Goal: Contribute content: Add original content to the website for others to see

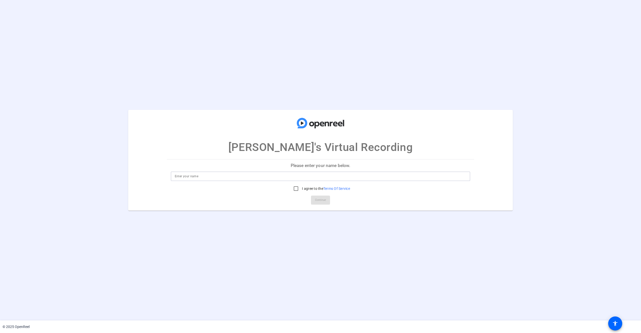
click at [241, 179] on input at bounding box center [321, 176] width 292 height 6
type input "A"
type input "j"
type input "Jay"
click at [294, 188] on input "I agree to the Terms Of Service" at bounding box center [296, 188] width 10 height 10
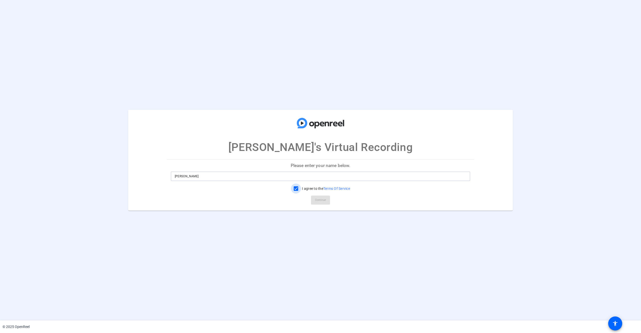
checkbox input "true"
click at [321, 197] on span "Continue" at bounding box center [320, 200] width 11 height 8
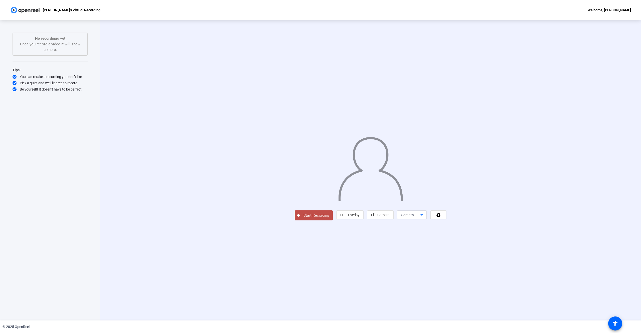
click at [425, 218] on icon at bounding box center [422, 215] width 6 height 6
click at [471, 278] on span "Screen And Camera" at bounding box center [475, 283] width 26 height 12
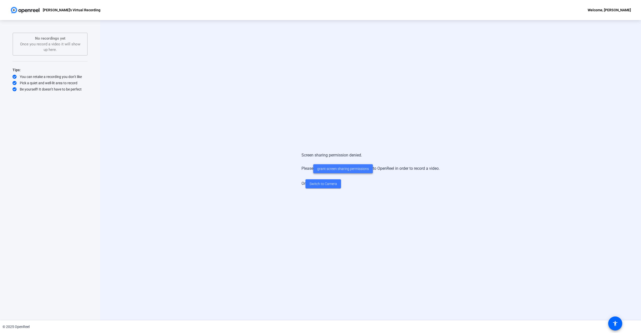
click at [345, 169] on span "grant screen sharing permissions" at bounding box center [343, 168] width 52 height 5
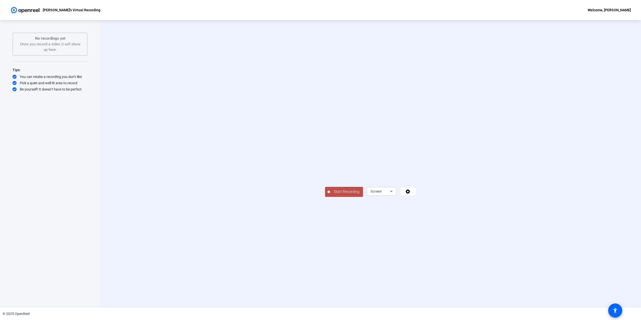
click at [390, 194] on div "Screen" at bounding box center [381, 191] width 20 height 6
click at [474, 277] on span "Screen And Camera" at bounding box center [475, 276] width 26 height 12
click at [411, 194] on icon at bounding box center [408, 191] width 6 height 5
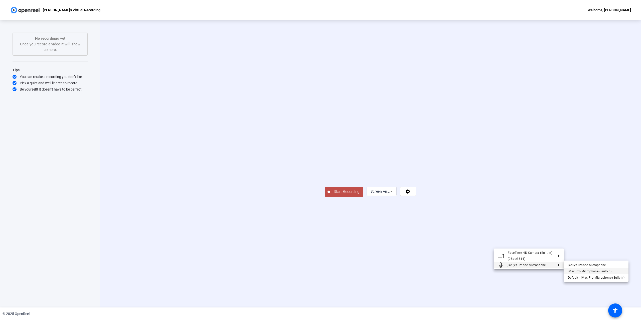
click at [587, 270] on span "iMac Pro Microphone (Built-in)" at bounding box center [590, 271] width 44 height 4
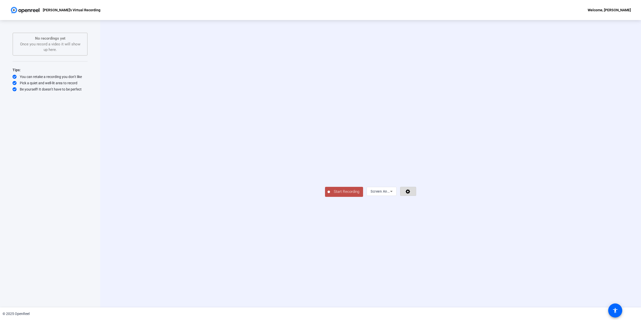
click at [411, 194] on icon at bounding box center [408, 191] width 6 height 5
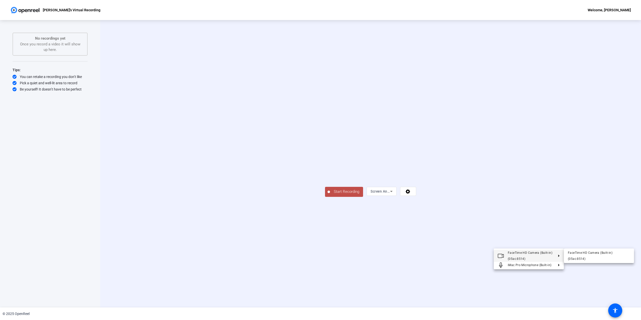
click at [440, 259] on div at bounding box center [320, 160] width 641 height 320
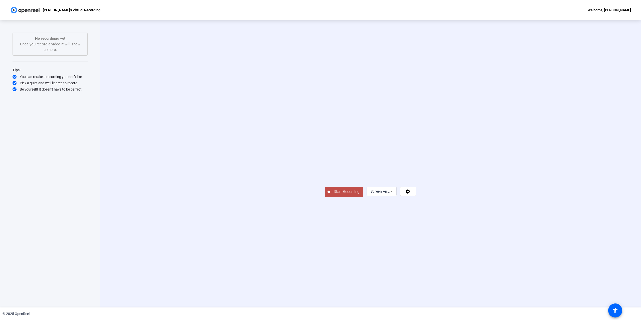
click at [330, 194] on span "Start Recording" at bounding box center [346, 192] width 33 height 6
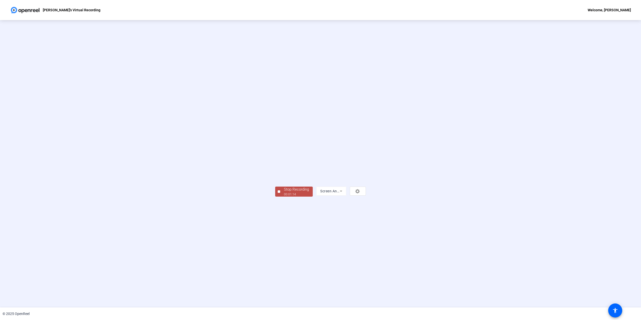
click at [278, 193] on div at bounding box center [279, 191] width 3 height 3
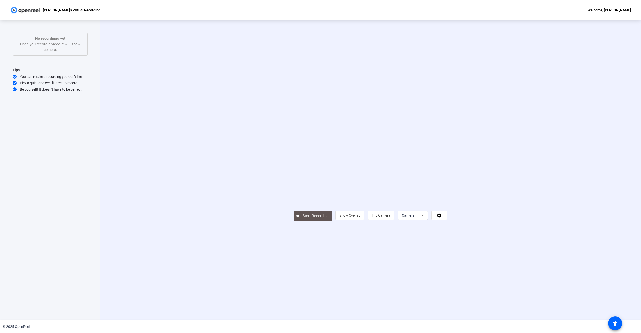
click at [126, 61] on div "Start Recording person Show Overlay flip Flip Camera Camera" at bounding box center [370, 170] width 541 height 300
click at [360, 217] on span "Show Overlay" at bounding box center [349, 215] width 21 height 4
click at [360, 217] on span "Hide Overlay" at bounding box center [349, 215] width 19 height 4
click at [390, 217] on span "Flip Camera" at bounding box center [381, 215] width 19 height 4
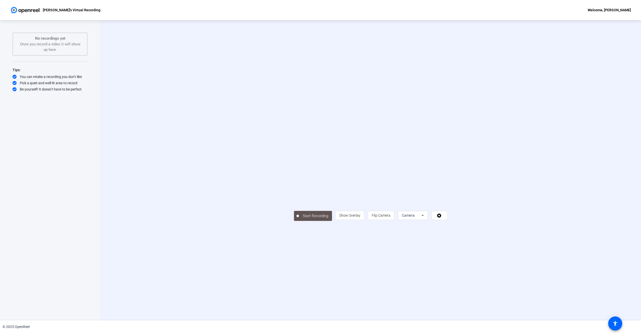
click at [426, 218] on icon at bounding box center [423, 215] width 6 height 6
click at [471, 271] on span "Screen" at bounding box center [467, 270] width 10 height 6
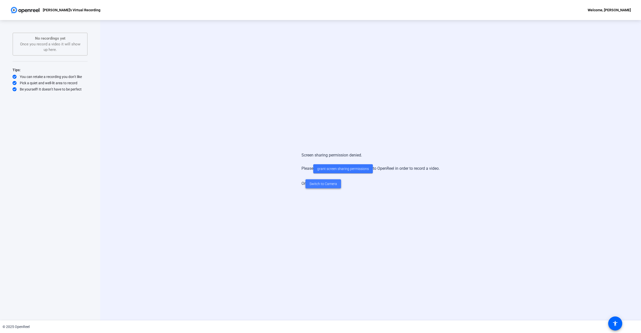
click at [313, 185] on span "Switch to Camera" at bounding box center [324, 183] width 28 height 5
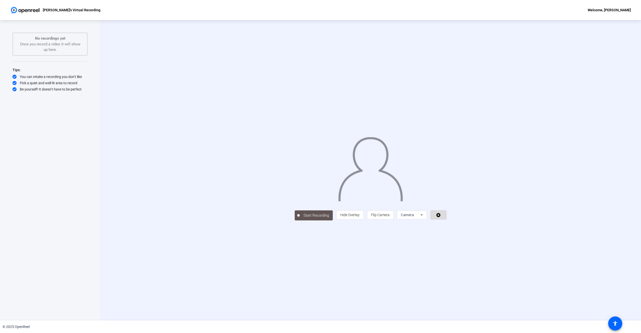
click at [441, 217] on icon at bounding box center [438, 215] width 5 height 5
click at [467, 271] on div at bounding box center [320, 166] width 641 height 333
click at [446, 221] on span at bounding box center [439, 215] width 16 height 12
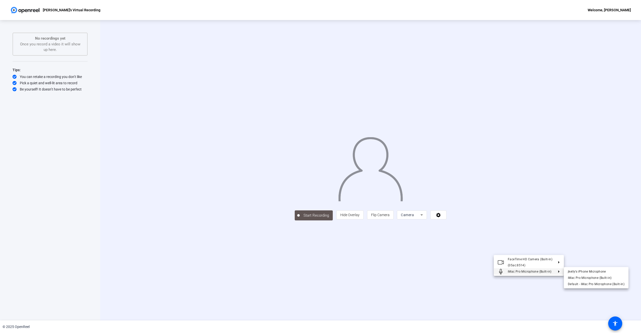
click at [469, 273] on div at bounding box center [320, 166] width 641 height 333
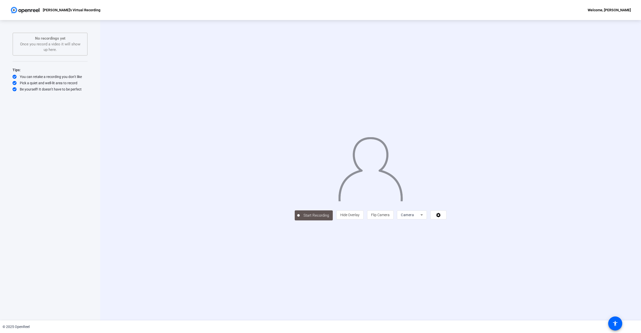
click at [414, 217] on span "Camera" at bounding box center [407, 215] width 13 height 4
click at [402, 275] on div at bounding box center [320, 166] width 641 height 333
click at [360, 217] on span "Hide Overlay" at bounding box center [349, 215] width 19 height 4
click at [360, 217] on span "Show Overlay" at bounding box center [349, 215] width 21 height 4
click at [148, 123] on div "Start Recording person Hide Overlay flip Flip Camera Camera" at bounding box center [371, 170] width 460 height 100
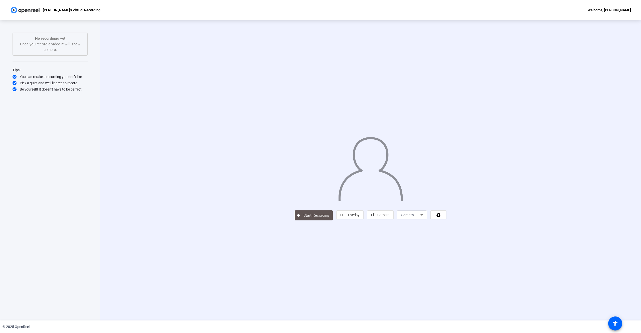
click at [607, 53] on div "Start Recording person Hide Overlay flip Flip Camera Camera" at bounding box center [370, 170] width 541 height 300
click at [258, 263] on div "Start Recording person Hide Overlay flip Flip Camera Camera" at bounding box center [370, 170] width 541 height 300
click at [420, 218] on div "Camera" at bounding box center [411, 215] width 20 height 6
click at [466, 279] on span "Screen And Camera" at bounding box center [475, 283] width 26 height 12
click at [50, 49] on div "No recordings yet Once you record a video it will show up here." at bounding box center [50, 44] width 64 height 17
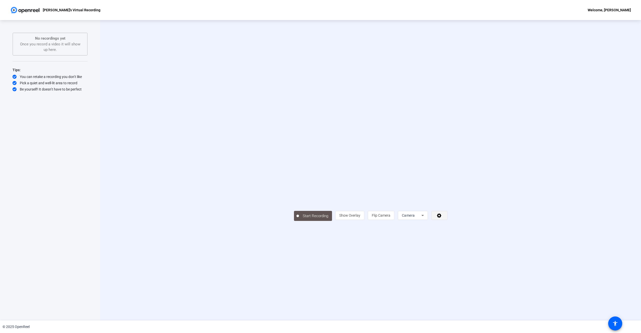
click at [442, 218] on icon at bounding box center [440, 215] width 6 height 5
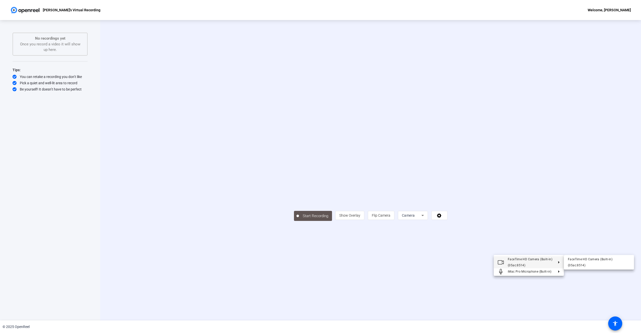
click at [455, 286] on div at bounding box center [320, 166] width 641 height 333
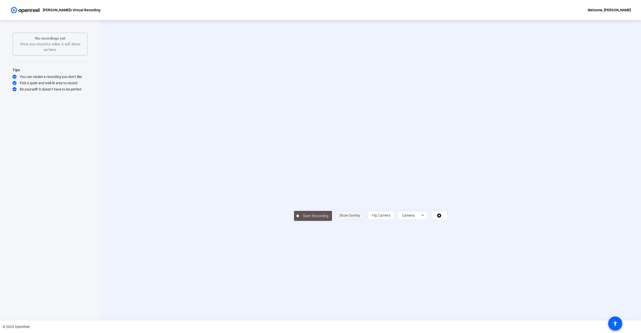
click at [360, 217] on span "Show Overlay" at bounding box center [349, 215] width 21 height 4
click at [360, 217] on span "Hide Overlay" at bounding box center [349, 215] width 19 height 4
click at [337, 195] on video at bounding box center [371, 162] width 154 height 86
drag, startPoint x: 51, startPoint y: 43, endPoint x: 53, endPoint y: 36, distance: 8.0
click at [51, 43] on div "No recordings yet Once you record a video it will show up here." at bounding box center [50, 44] width 64 height 17
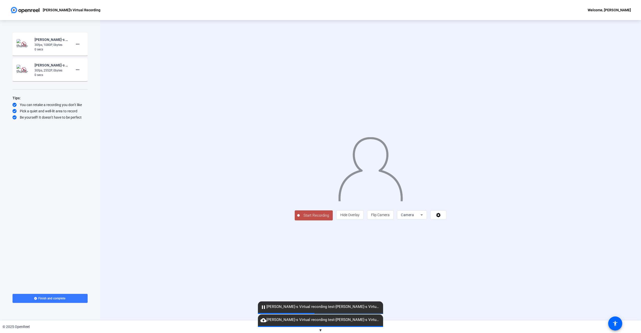
click at [320, 330] on span "▼" at bounding box center [321, 330] width 4 height 5
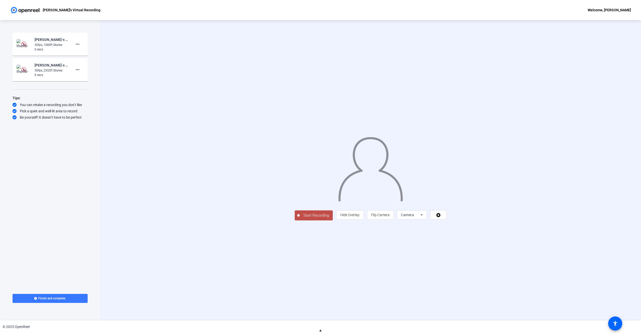
click at [320, 330] on span "▲" at bounding box center [321, 330] width 4 height 5
click at [122, 71] on div "Start Recording person Hide Overlay flip Flip Camera Camera" at bounding box center [370, 170] width 541 height 300
click at [56, 297] on span "Finish and complete" at bounding box center [51, 298] width 27 height 4
click at [136, 100] on div "Start Recording person Hide Overlay flip Flip Camera Camera" at bounding box center [370, 170] width 541 height 300
click at [23, 71] on img at bounding box center [23, 69] width 5 height 5
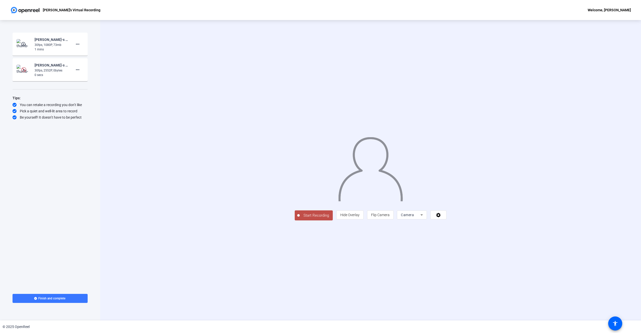
click at [45, 71] on div "30fps, 2552P, 0bytes" at bounding box center [52, 70] width 34 height 5
click at [21, 72] on img at bounding box center [24, 70] width 15 height 10
click at [19, 70] on img at bounding box center [24, 70] width 15 height 10
drag, startPoint x: 138, startPoint y: 207, endPoint x: 149, endPoint y: 215, distance: 13.9
click at [138, 207] on div "Start Recording person Hide Overlay flip Flip Camera Camera" at bounding box center [370, 170] width 541 height 300
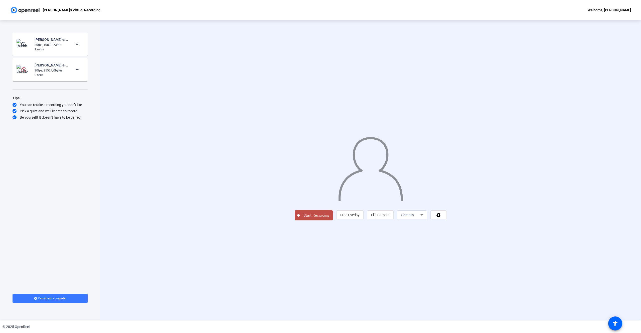
click at [414, 217] on span "Camera" at bounding box center [407, 215] width 13 height 4
click at [474, 279] on span "Screen And Camera" at bounding box center [475, 283] width 26 height 12
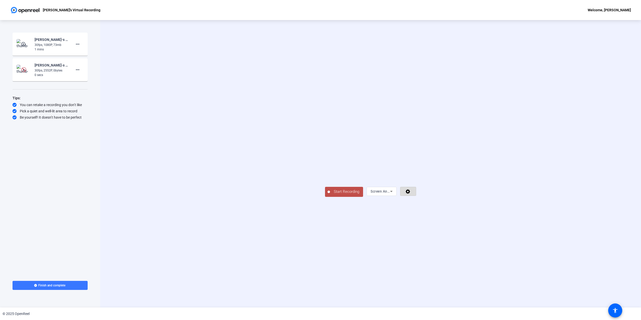
click at [416, 197] on span at bounding box center [408, 191] width 16 height 12
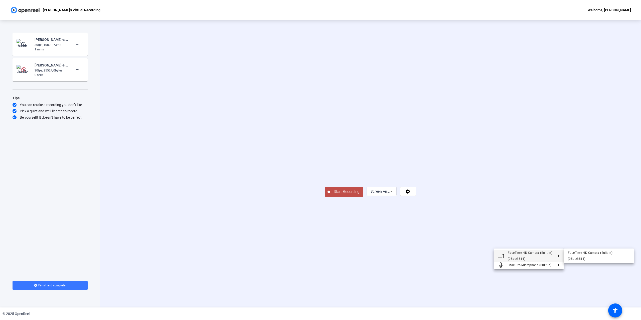
click at [440, 260] on div at bounding box center [320, 160] width 641 height 320
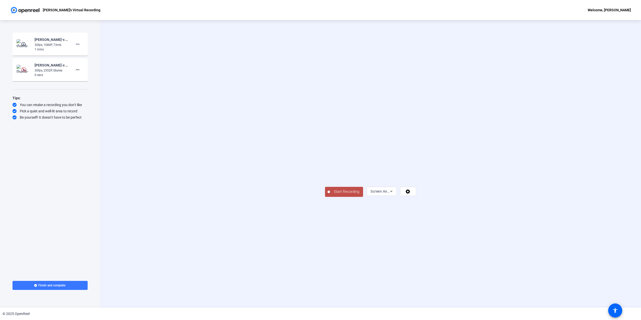
click at [416, 197] on div "Start Recording Screen And Camera" at bounding box center [370, 191] width 91 height 11
click at [397, 182] on video at bounding box center [370, 155] width 91 height 51
click at [366, 182] on video at bounding box center [370, 155] width 91 height 51
click at [330, 194] on span "Start Recording" at bounding box center [346, 192] width 33 height 6
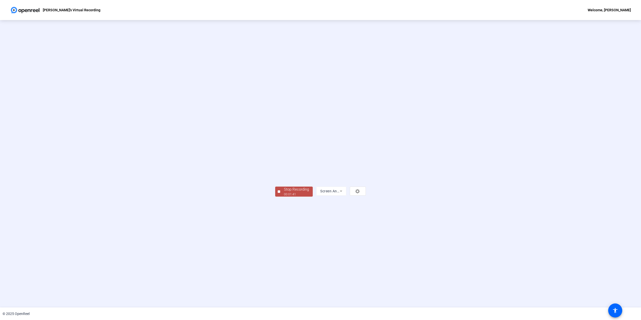
click at [284, 192] on div "Stop Recording" at bounding box center [296, 189] width 25 height 6
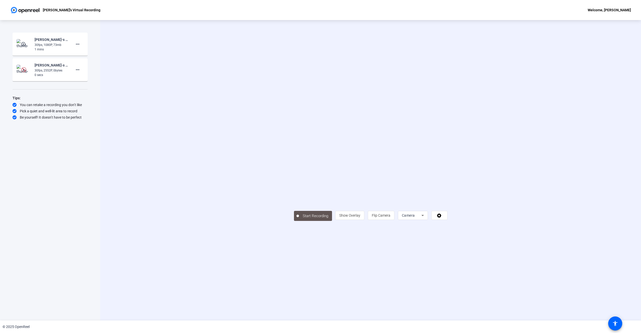
click at [339, 270] on div "Start Recording person Show Overlay flip Flip Camera Camera" at bounding box center [370, 170] width 541 height 300
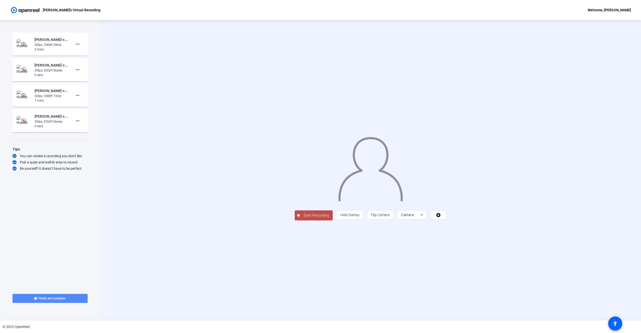
click at [45, 297] on span "Finish and complete" at bounding box center [51, 298] width 27 height 4
click at [24, 73] on img at bounding box center [24, 70] width 15 height 10
click at [414, 217] on span "Camera" at bounding box center [407, 215] width 13 height 4
click at [469, 269] on span "Screen" at bounding box center [467, 270] width 10 height 6
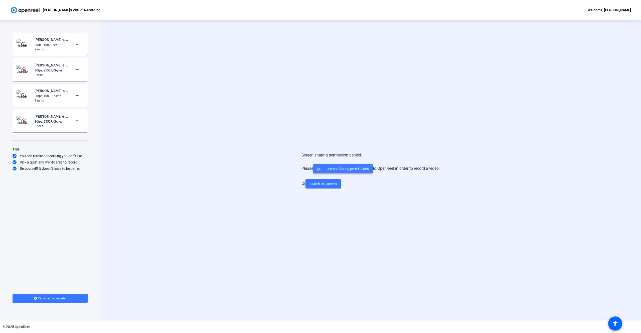
click at [342, 170] on span "grant screen sharing permissions" at bounding box center [343, 168] width 52 height 5
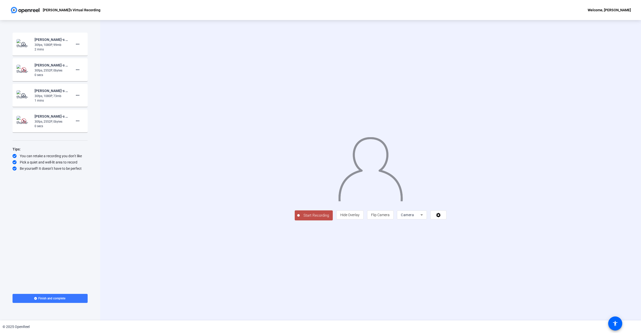
click at [425, 218] on icon at bounding box center [422, 215] width 6 height 6
click at [472, 281] on span "Screen And Camera" at bounding box center [475, 283] width 26 height 12
click at [442, 218] on icon at bounding box center [439, 215] width 5 height 5
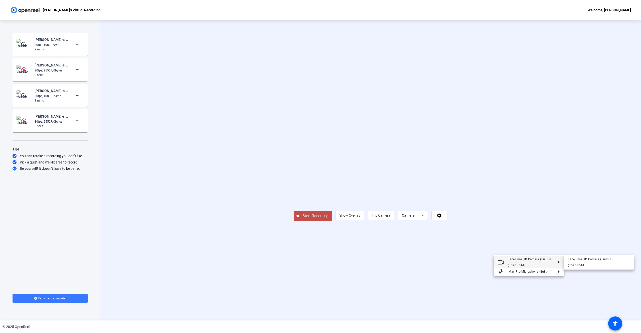
click at [457, 268] on div at bounding box center [320, 166] width 641 height 333
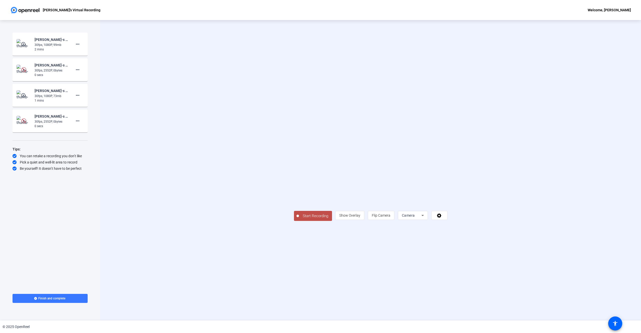
click at [415, 217] on span "Camera" at bounding box center [408, 215] width 13 height 4
click at [474, 280] on span "Screen And Camera" at bounding box center [475, 283] width 26 height 12
click at [415, 217] on span "Camera" at bounding box center [408, 215] width 13 height 4
click at [473, 278] on span "Screen And Camera" at bounding box center [475, 283] width 26 height 12
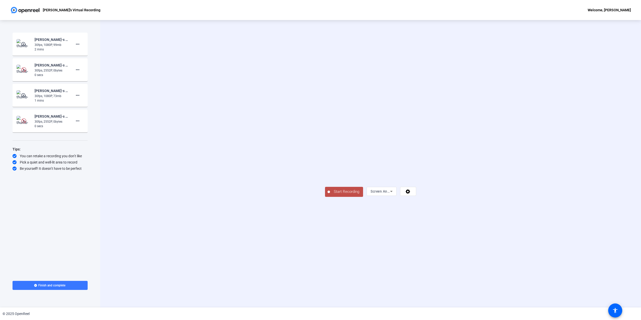
click at [414, 179] on video at bounding box center [395, 168] width 38 height 21
click at [330, 194] on span "Start Recording" at bounding box center [346, 192] width 33 height 6
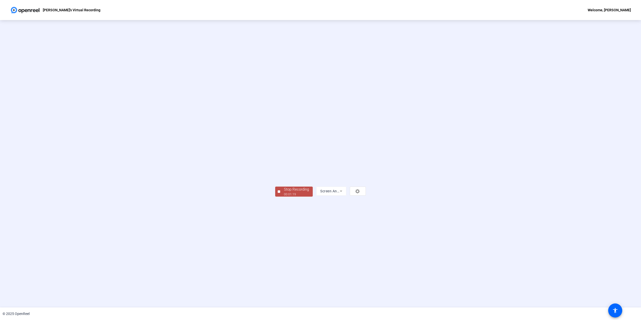
click at [284, 192] on div "Stop Recording" at bounding box center [296, 189] width 25 height 6
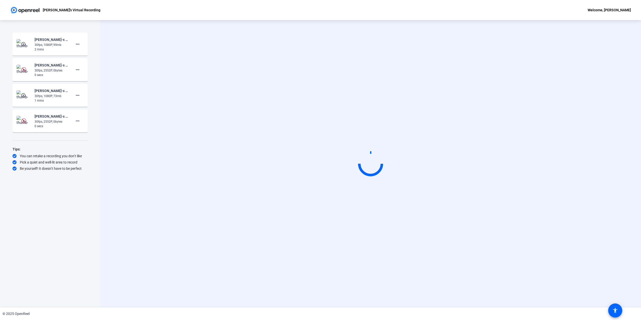
click at [129, 181] on div "Start Recording Screen And Camera" at bounding box center [370, 163] width 541 height 287
click at [184, 167] on div "Start Recording Screen And Camera" at bounding box center [371, 164] width 460 height 42
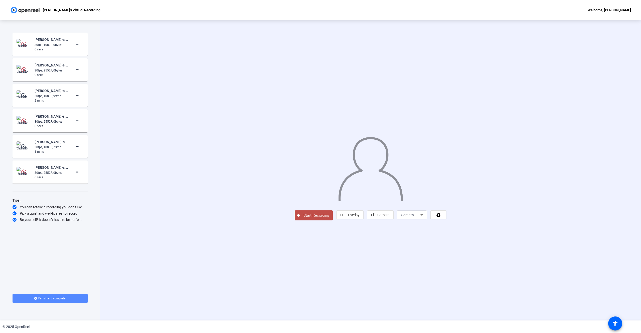
click at [52, 298] on span "Finish and complete" at bounding box center [51, 298] width 27 height 4
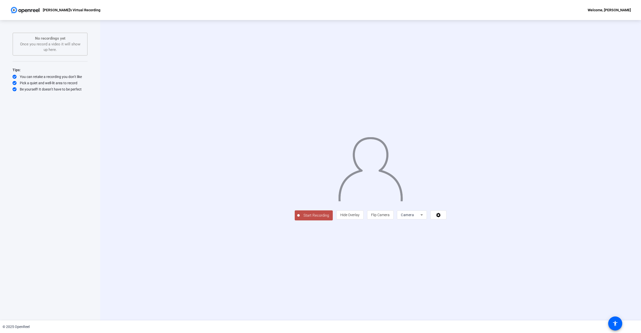
click at [414, 217] on span "Camera" at bounding box center [407, 215] width 13 height 4
click at [472, 281] on span "Screen And Camera" at bounding box center [475, 283] width 26 height 12
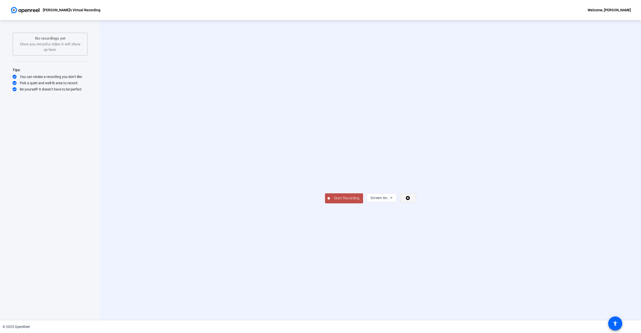
click at [410, 200] on icon at bounding box center [408, 198] width 5 height 5
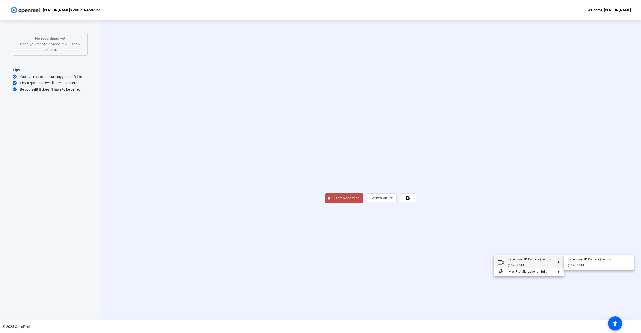
drag, startPoint x: 530, startPoint y: 240, endPoint x: 520, endPoint y: 239, distance: 10.3
click at [530, 240] on div at bounding box center [320, 166] width 641 height 333
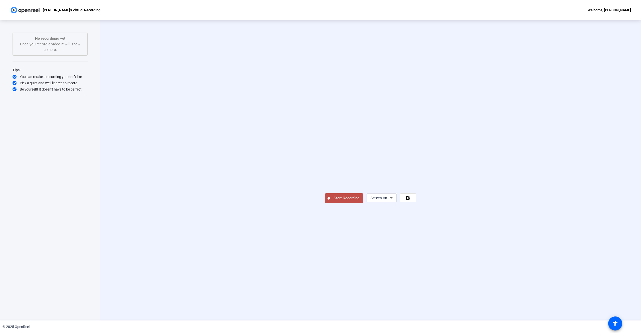
click at [330, 201] on span "Start Recording" at bounding box center [346, 198] width 33 height 6
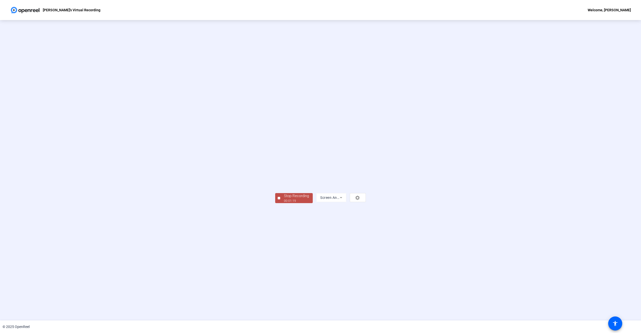
click at [284, 199] on div "Stop Recording" at bounding box center [296, 196] width 25 height 6
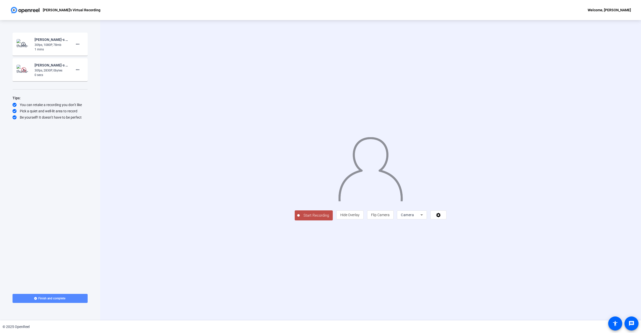
click at [50, 298] on span "Finish and complete" at bounding box center [51, 298] width 27 height 4
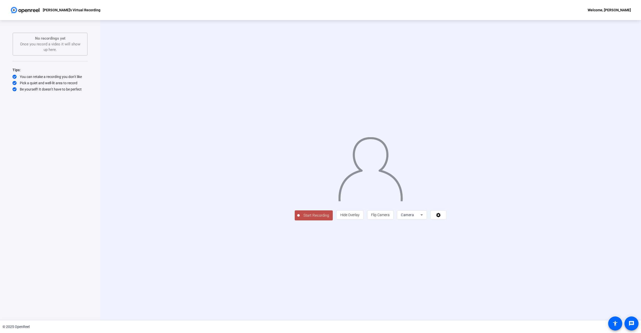
click at [414, 217] on span "Camera" at bounding box center [407, 215] width 13 height 4
click at [466, 268] on span "Screen" at bounding box center [467, 270] width 10 height 6
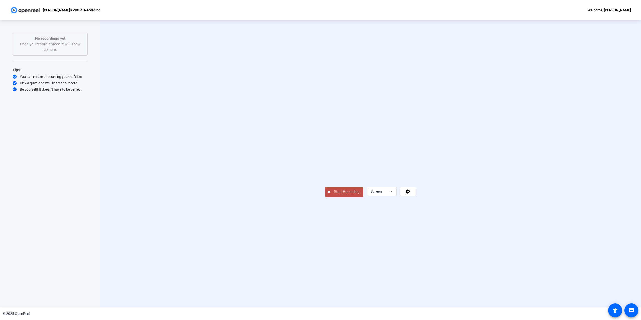
click at [330, 194] on span "Start Recording" at bounding box center [346, 192] width 33 height 6
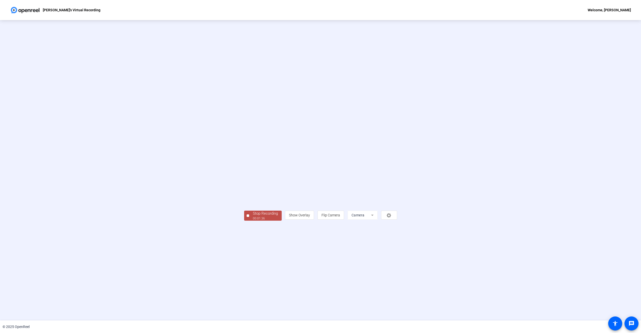
click at [253, 216] on div "Stop Recording" at bounding box center [265, 213] width 25 height 6
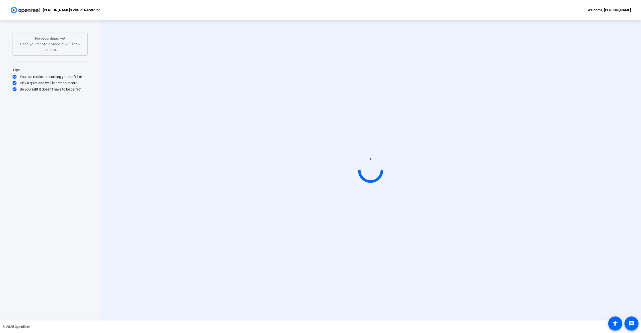
click at [366, 166] on circle at bounding box center [370, 170] width 25 height 25
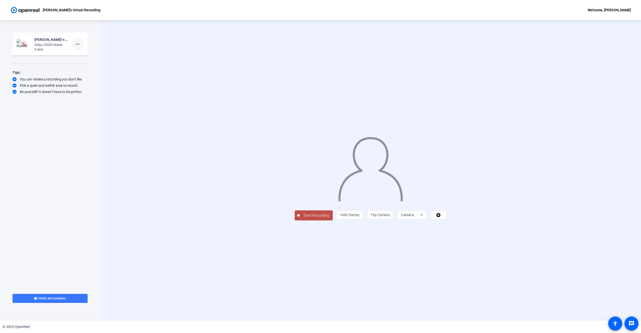
click at [81, 44] on span at bounding box center [78, 44] width 12 height 12
click at [112, 75] on div at bounding box center [320, 166] width 641 height 333
click at [414, 217] on span "Camera" at bounding box center [407, 215] width 13 height 4
click at [468, 268] on span "Screen" at bounding box center [467, 270] width 10 height 6
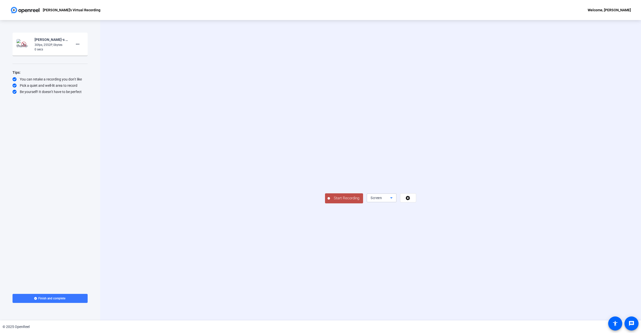
click at [390, 201] on div "Screen" at bounding box center [381, 198] width 20 height 6
click at [471, 282] on span "Screen And Camera" at bounding box center [475, 283] width 26 height 12
click at [403, 200] on span "Screen And Camera" at bounding box center [387, 198] width 33 height 4
click at [476, 259] on mat-option "Camera" at bounding box center [475, 260] width 30 height 10
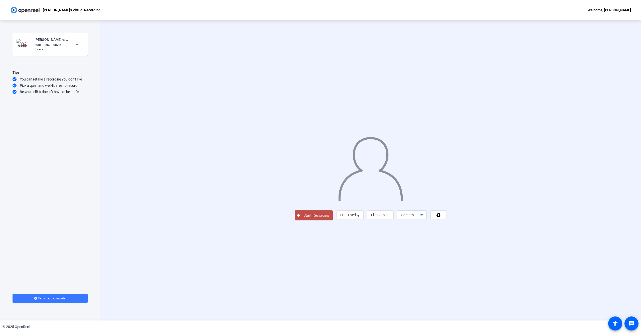
click at [414, 217] on span "Camera" at bounding box center [407, 215] width 13 height 4
click at [469, 271] on span "Screen" at bounding box center [467, 270] width 10 height 6
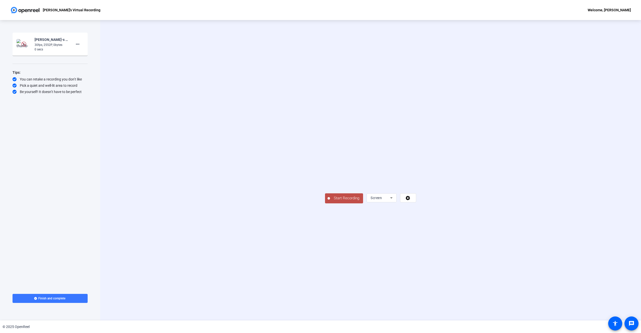
click at [353, 174] on video at bounding box center [370, 162] width 91 height 51
click at [330, 201] on span "Start Recording" at bounding box center [346, 198] width 33 height 6
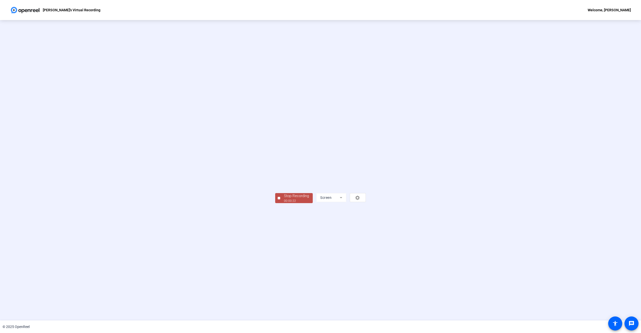
click at [284, 203] on div "00:00:22" at bounding box center [296, 200] width 25 height 5
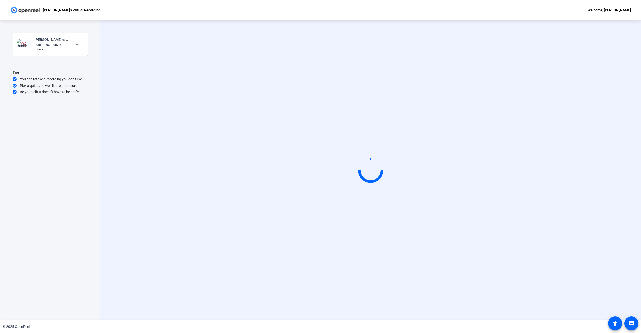
click at [143, 79] on div "Start Recording Screen" at bounding box center [370, 170] width 541 height 300
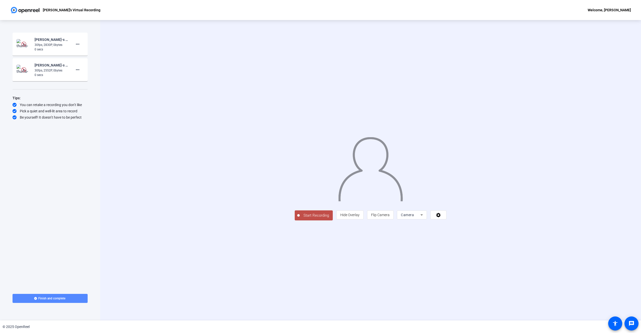
click at [53, 295] on span at bounding box center [50, 298] width 75 height 12
